Goal: Information Seeking & Learning: Learn about a topic

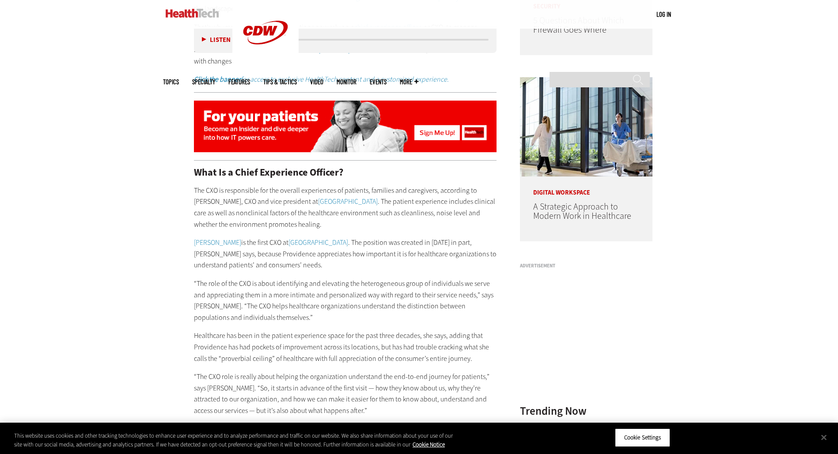
scroll to position [706, 0]
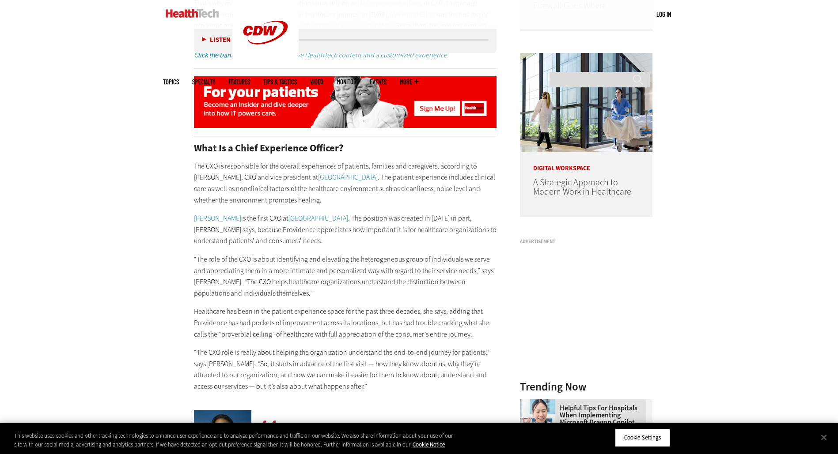
click at [405, 275] on p "“The role of the CXO is about identifying and elevating the heterogeneous group…" at bounding box center [345, 276] width 303 height 45
click at [308, 260] on p "“The role of the CXO is about identifying and elevating the heterogeneous group…" at bounding box center [345, 276] width 303 height 45
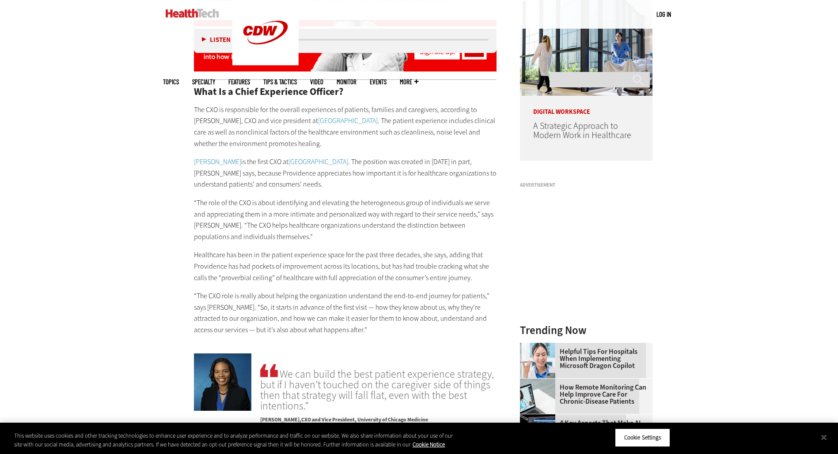
scroll to position [795, 0]
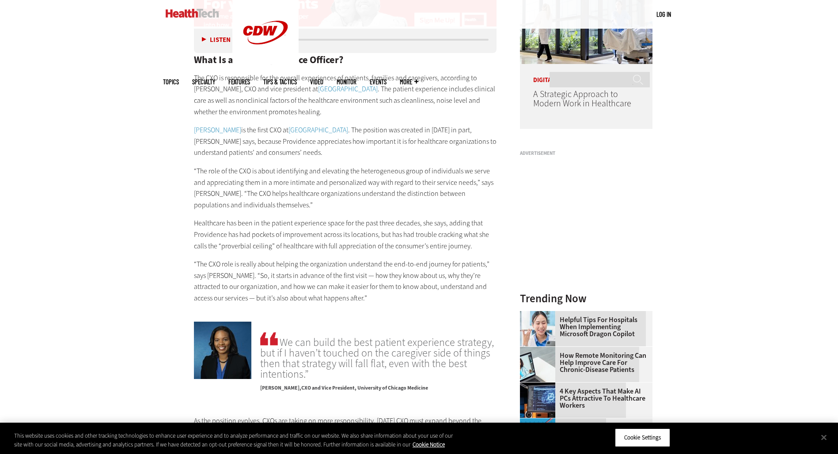
click at [260, 175] on p "“The role of the CXO is about identifying and elevating the heterogeneous group…" at bounding box center [345, 188] width 303 height 45
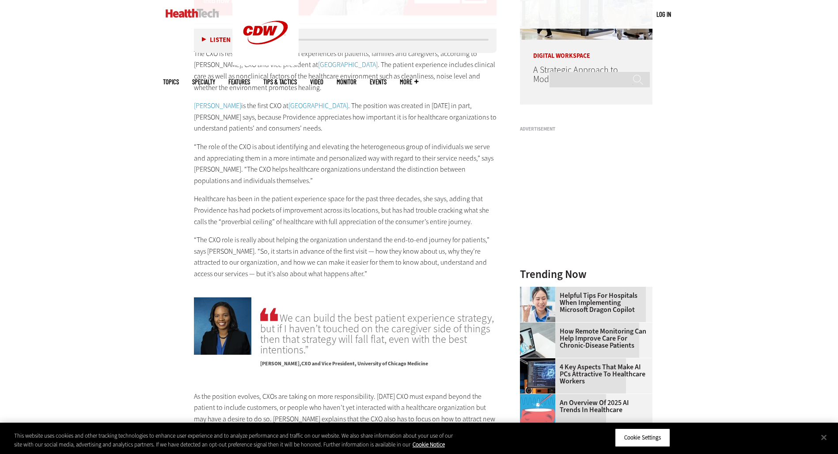
scroll to position [839, 0]
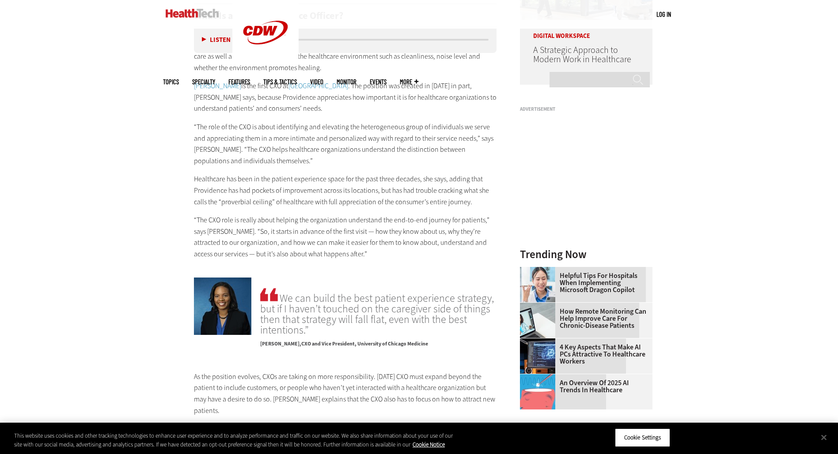
click at [329, 215] on p "“The CXO role is really about helping the organization understand the end-to-en…" at bounding box center [345, 237] width 303 height 45
drag, startPoint x: 197, startPoint y: 209, endPoint x: 267, endPoint y: 213, distance: 69.9
click at [267, 215] on p "“The CXO role is really about helping the organization understand the end-to-en…" at bounding box center [345, 237] width 303 height 45
drag, startPoint x: 267, startPoint y: 213, endPoint x: 247, endPoint y: 214, distance: 19.4
click at [247, 215] on p "“The CXO role is really about helping the organization understand the end-to-en…" at bounding box center [345, 237] width 303 height 45
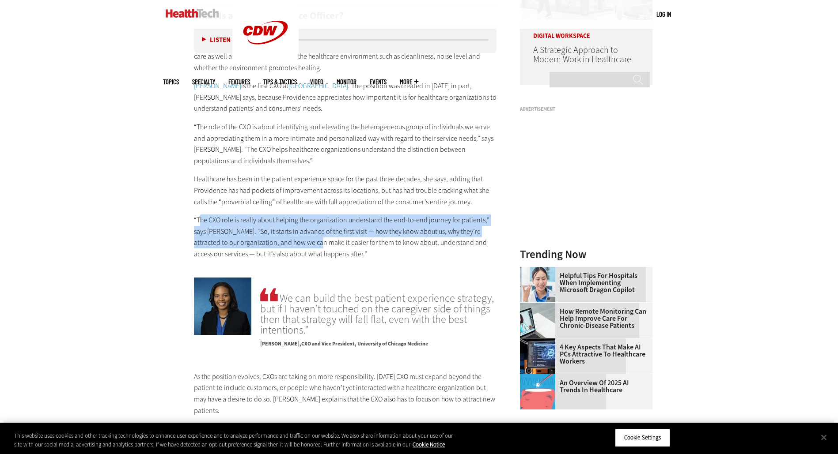
drag, startPoint x: 198, startPoint y: 211, endPoint x: 307, endPoint y: 231, distance: 111.0
click at [307, 231] on p "“The CXO role is really about helping the organization understand the end-to-en…" at bounding box center [345, 237] width 303 height 45
drag, startPoint x: 307, startPoint y: 231, endPoint x: 285, endPoint y: 228, distance: 22.7
click at [285, 228] on p "“The CXO role is really about helping the organization understand the end-to-en…" at bounding box center [345, 237] width 303 height 45
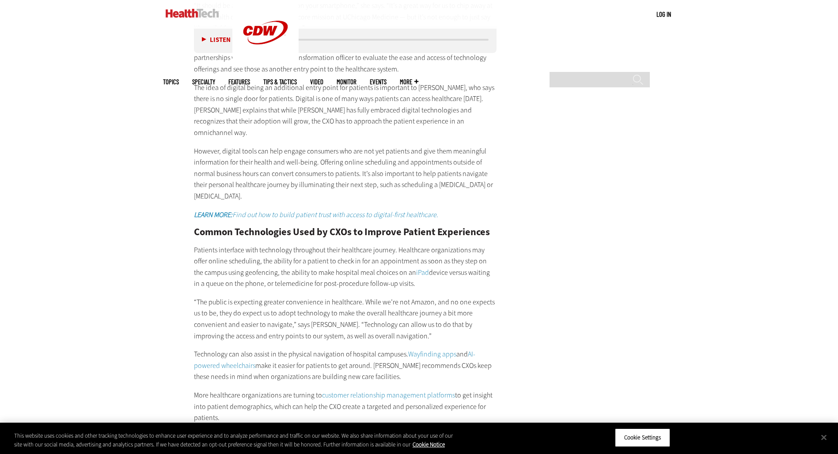
scroll to position [1589, 0]
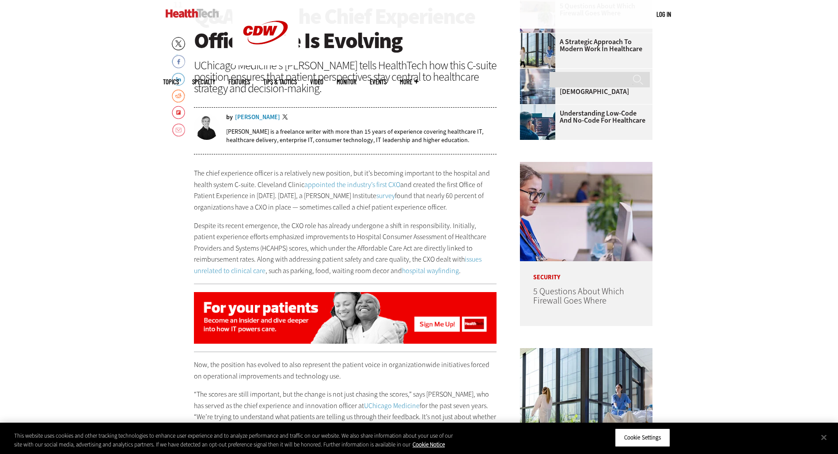
scroll to position [442, 0]
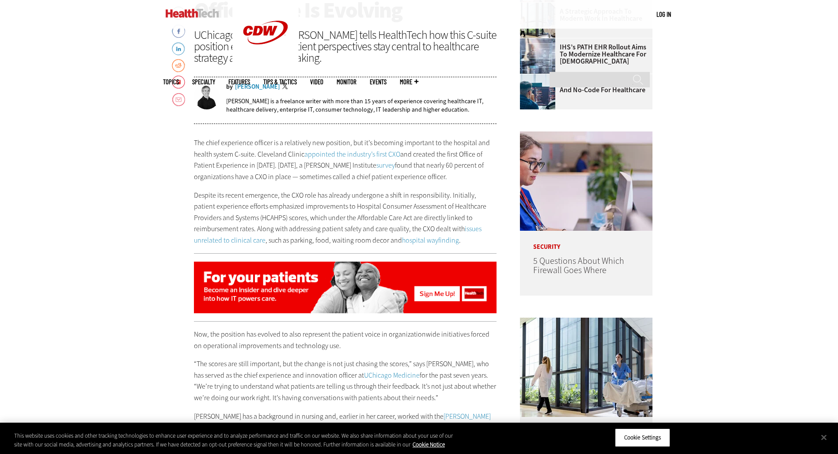
click at [376, 166] on link "survey" at bounding box center [385, 165] width 19 height 9
click at [257, 186] on div "The chief experience officer is a relatively new position, but it’s becoming im…" at bounding box center [345, 191] width 303 height 109
click at [209, 163] on p "The chief experience officer is a relatively new position, but it’s becoming im…" at bounding box center [345, 159] width 303 height 45
drag, startPoint x: 194, startPoint y: 144, endPoint x: 446, endPoint y: 178, distance: 254.4
click at [446, 178] on p "The chief experience officer is a relatively new position, but it’s becoming im…" at bounding box center [345, 159] width 303 height 45
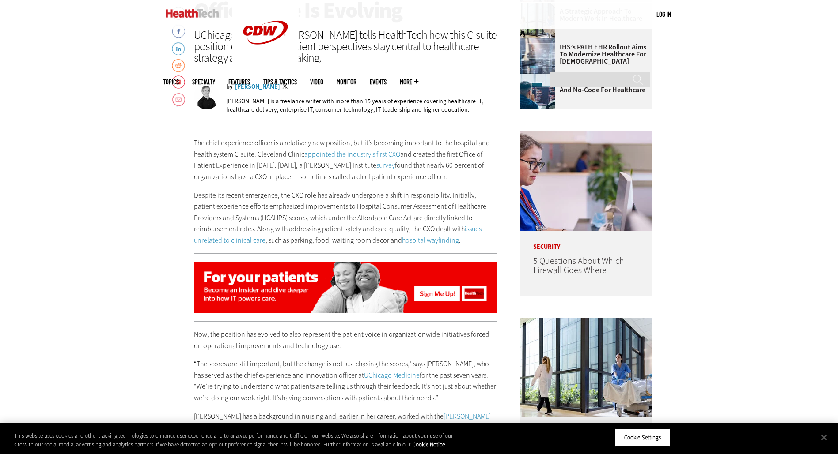
drag, startPoint x: 446, startPoint y: 178, endPoint x: 431, endPoint y: 178, distance: 14.6
copy p "The chief experience officer is a relatively new position, but it’s becoming im…"
click at [310, 206] on p "Despite its recent emergence, the CXO role has already undergone a shift in res…" at bounding box center [345, 218] width 303 height 57
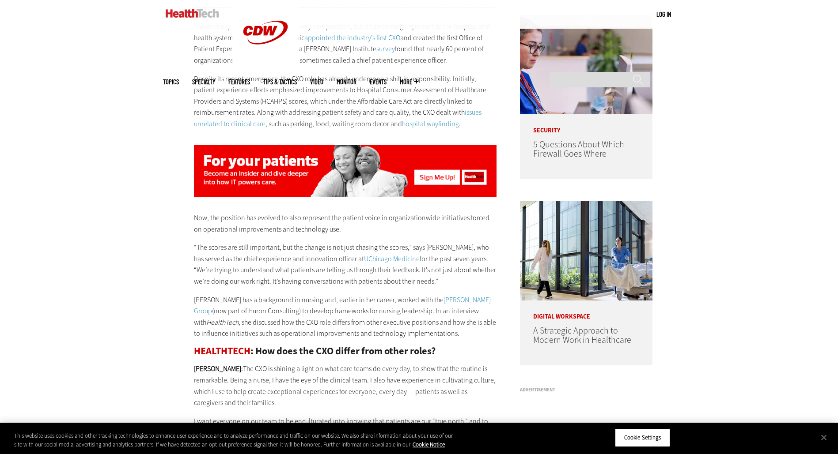
scroll to position [574, 0]
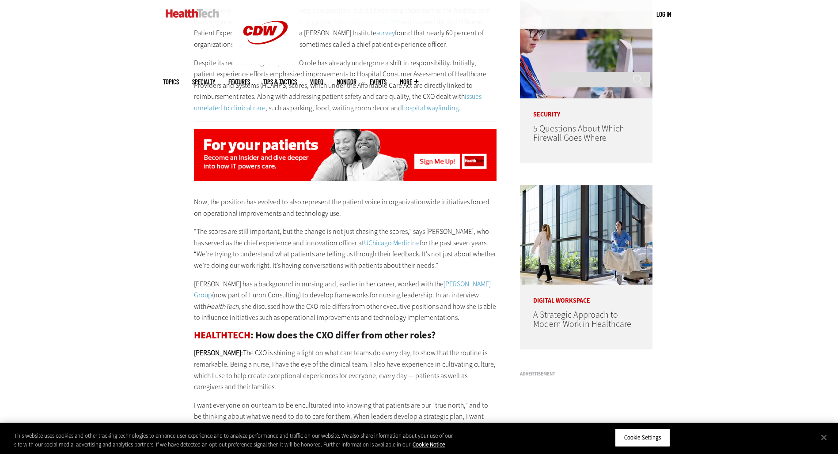
drag, startPoint x: 318, startPoint y: 3, endPoint x: 192, endPoint y: 293, distance: 316.4
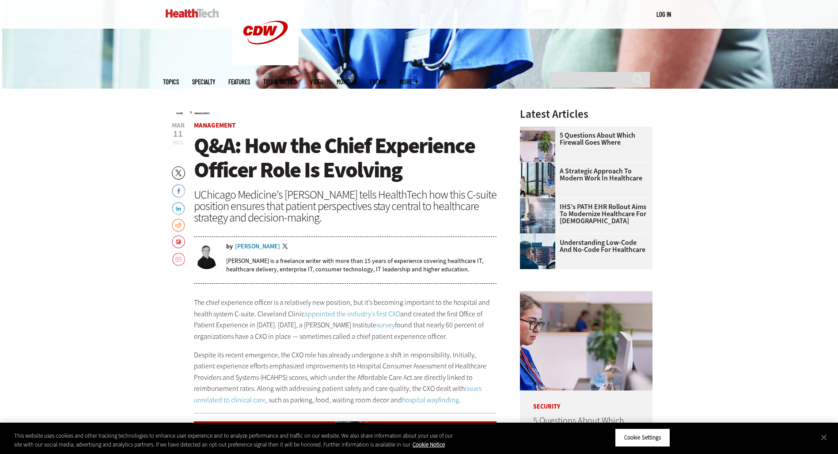
scroll to position [309, 0]
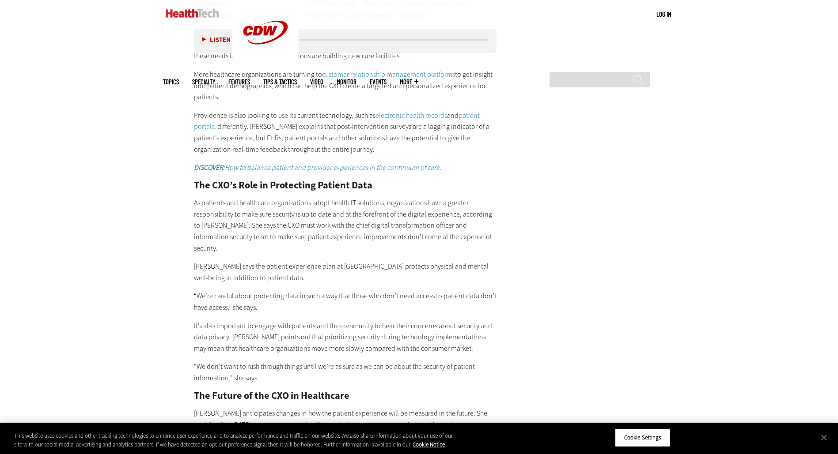
scroll to position [1899, 0]
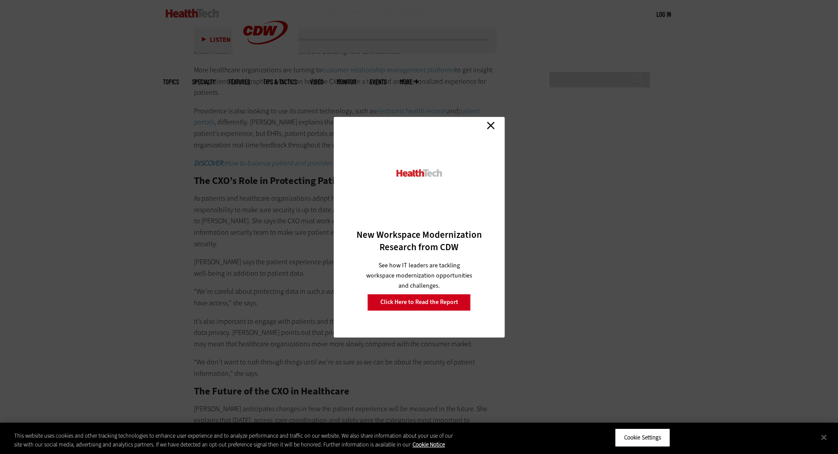
click at [491, 124] on link "Close" at bounding box center [490, 125] width 13 height 13
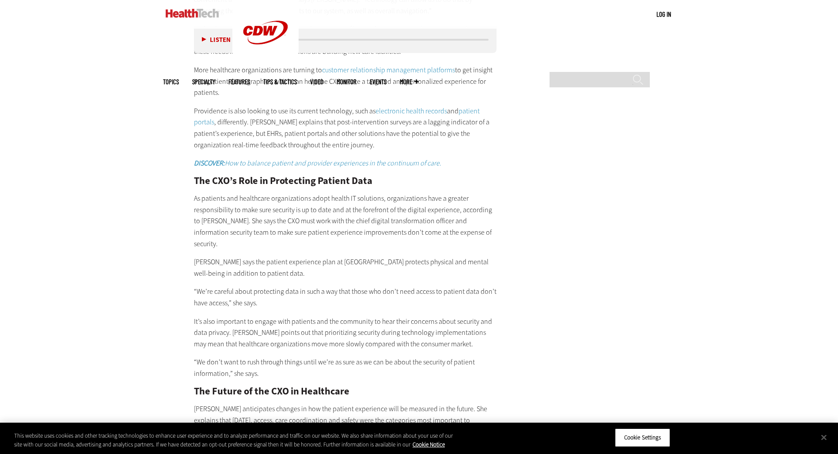
click at [336, 257] on p "Edwards says the patient experience plan at Providence protects physical and me…" at bounding box center [345, 268] width 303 height 23
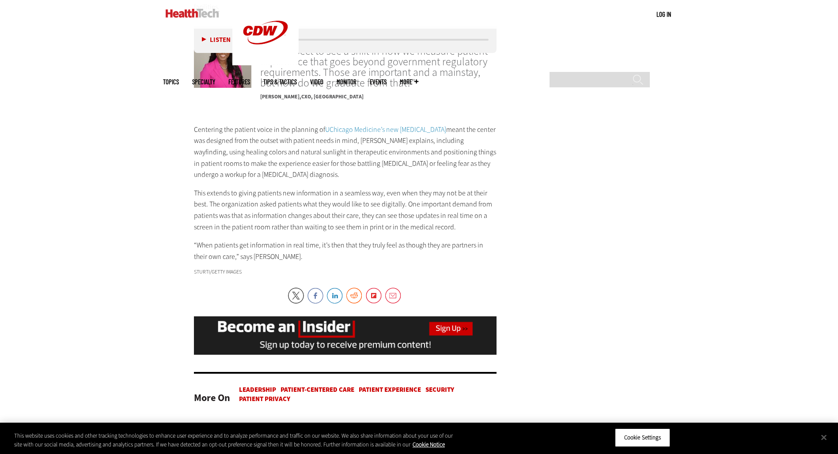
scroll to position [2472, 0]
